Goal: Task Accomplishment & Management: Use online tool/utility

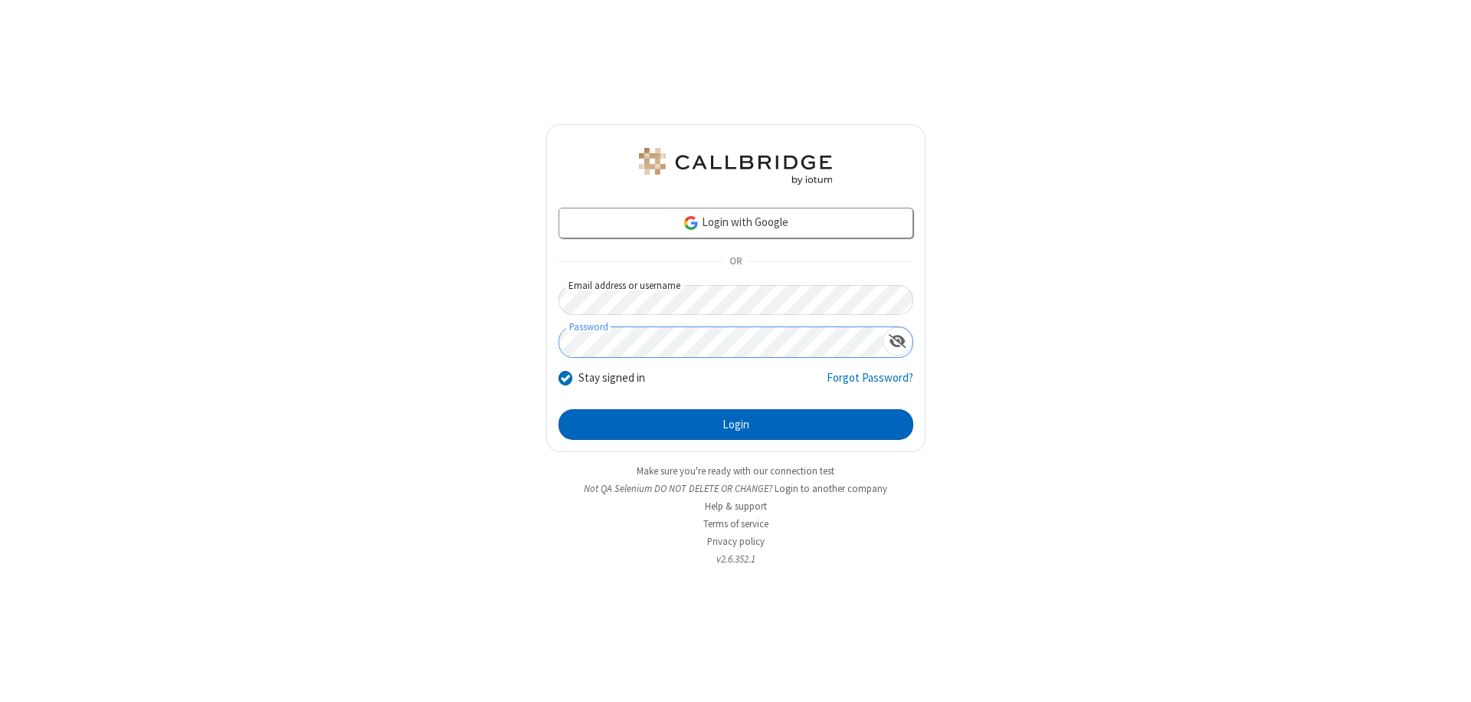
click at [735, 424] on button "Login" at bounding box center [735, 424] width 355 height 31
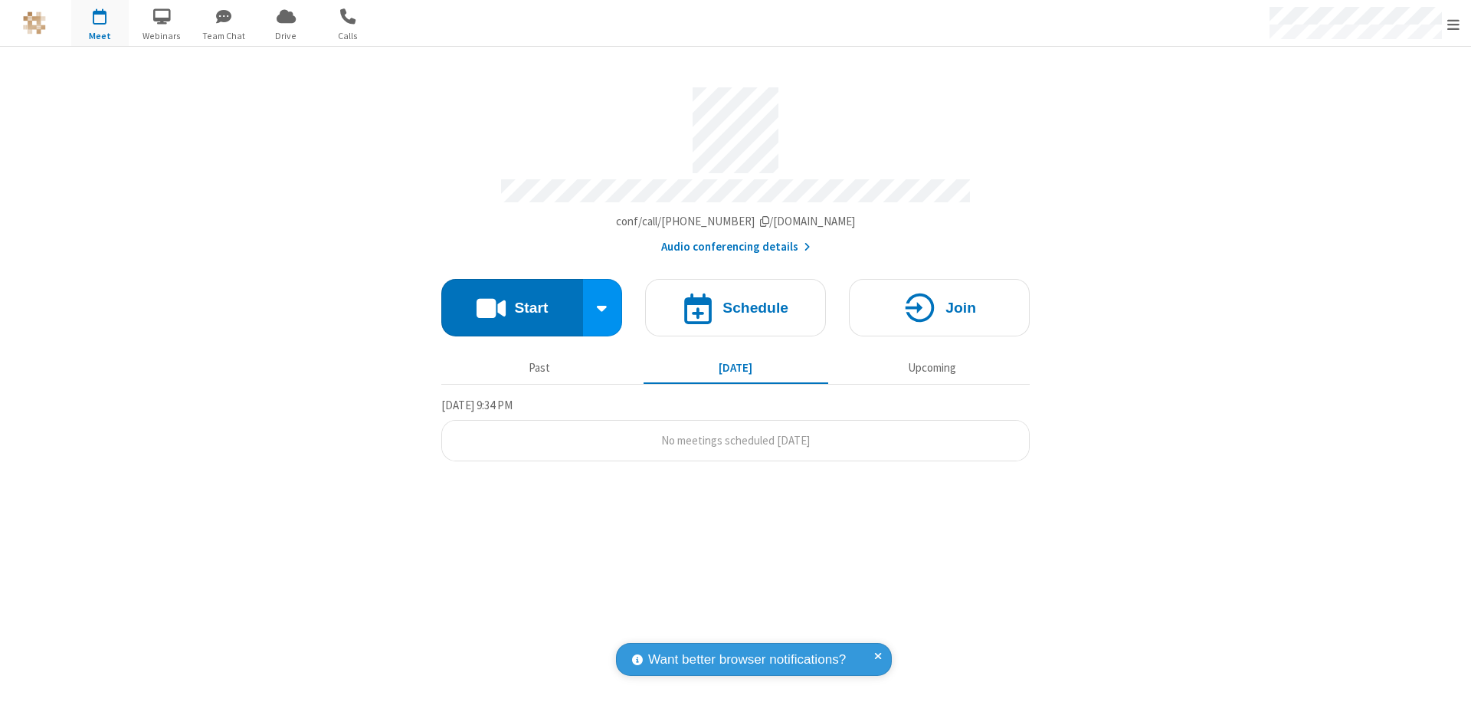
click at [512, 300] on button "Start" at bounding box center [512, 307] width 142 height 57
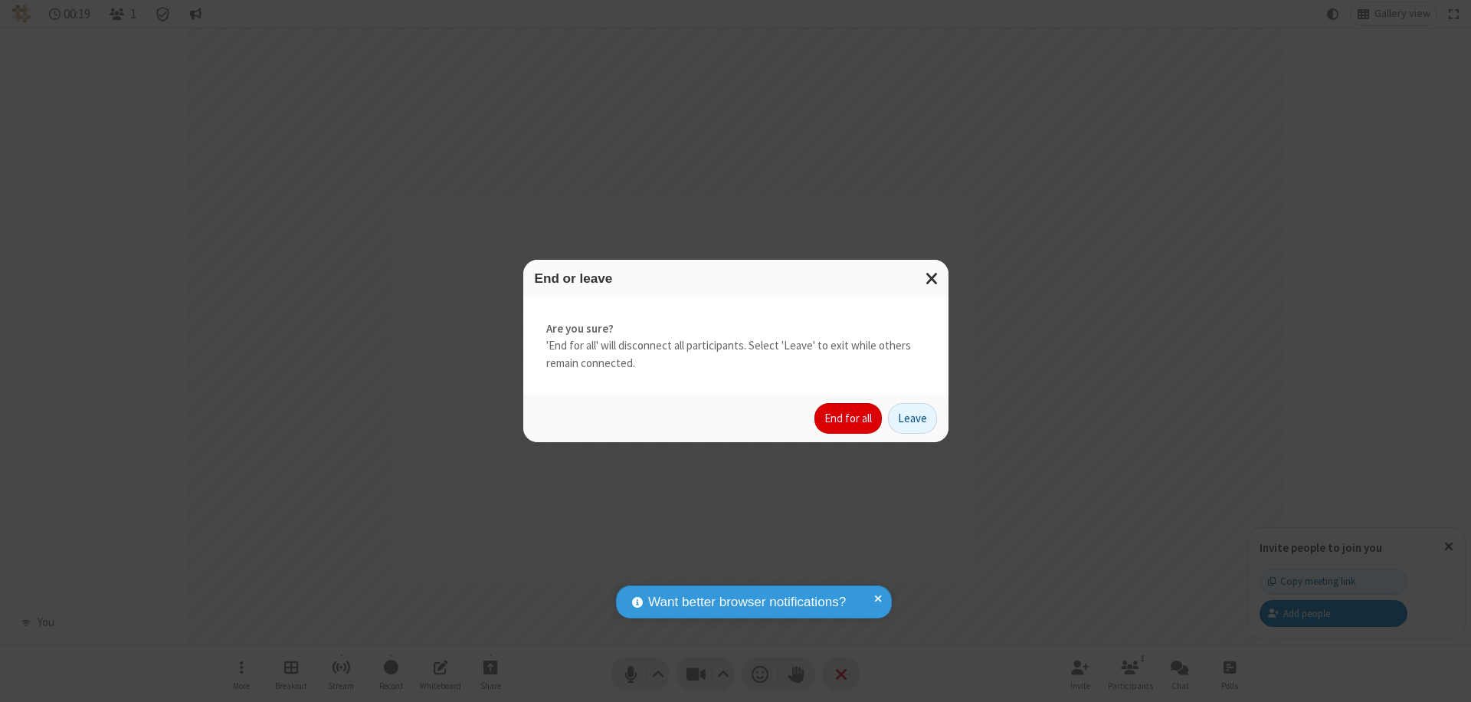
click at [849, 418] on button "End for all" at bounding box center [847, 418] width 67 height 31
